Goal: Check status

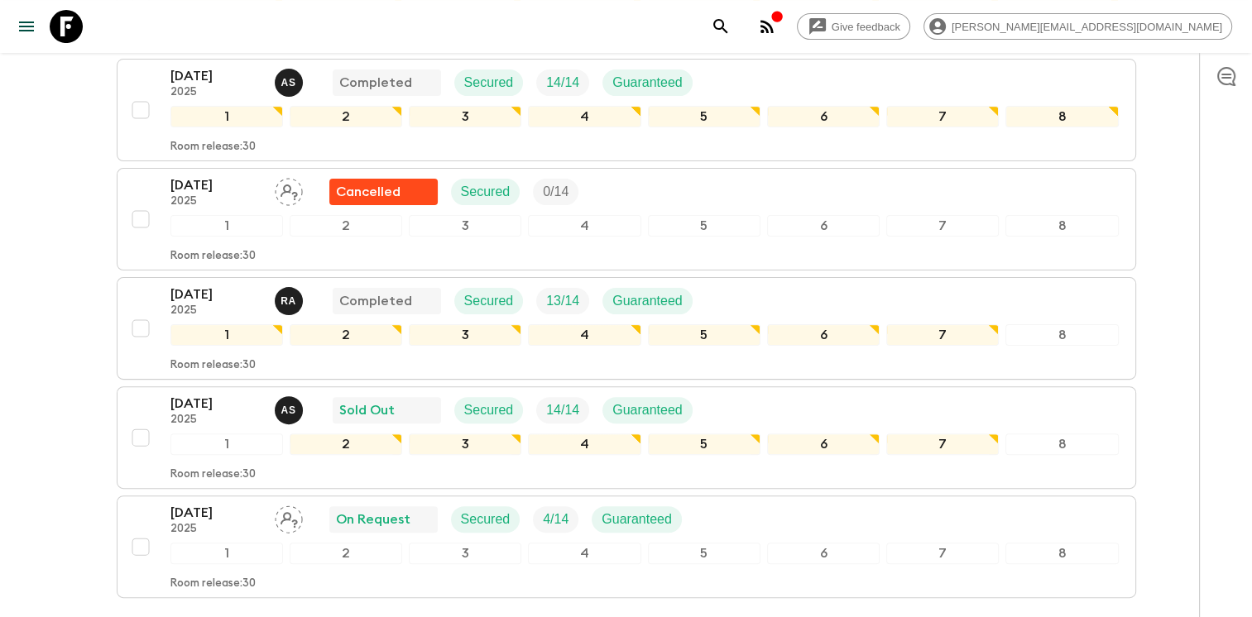
scroll to position [404, 0]
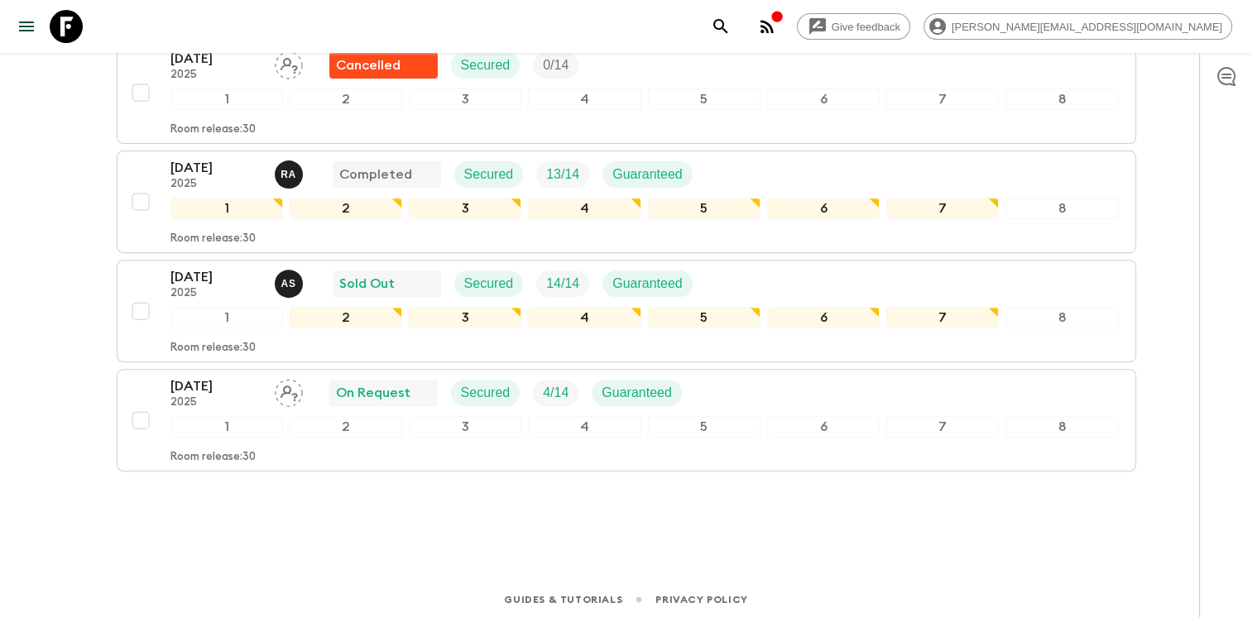
scroll to position [529, 0]
click at [0, 462] on html "Give feedback arturs@easytravel.eu We use functional & tracking cookies to deli…" at bounding box center [626, 47] width 1252 height 1152
click at [209, 271] on p "[DATE]" at bounding box center [215, 277] width 91 height 20
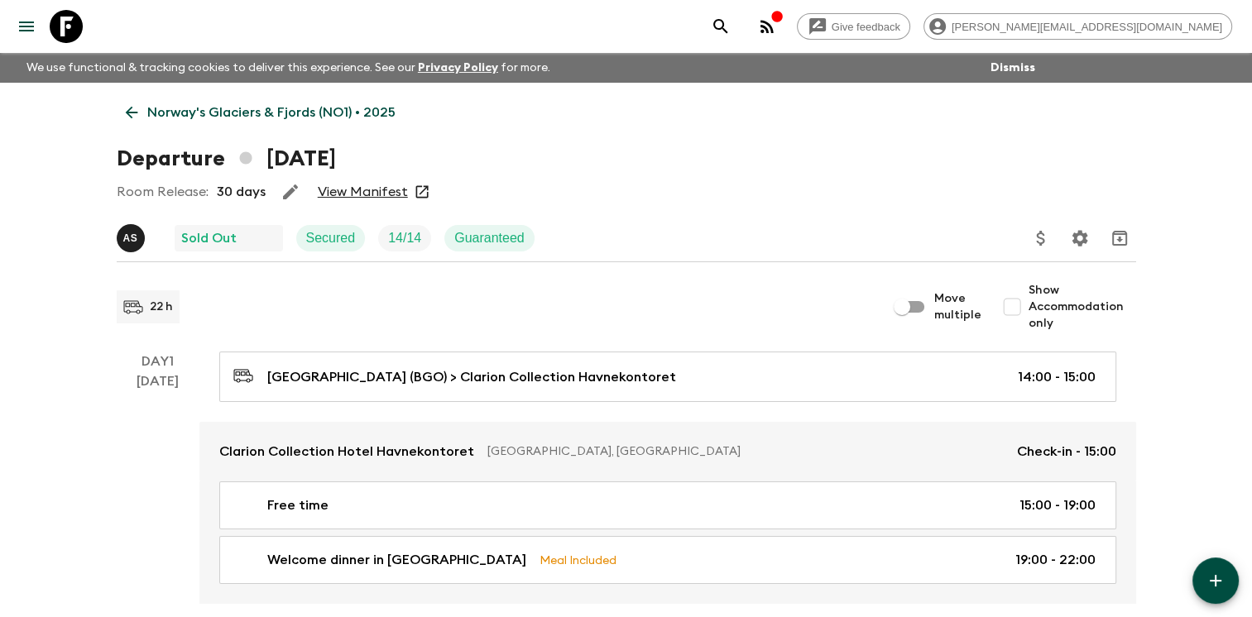
click at [373, 188] on link "View Manifest" at bounding box center [363, 192] width 90 height 17
